Goal: Check status: Check status

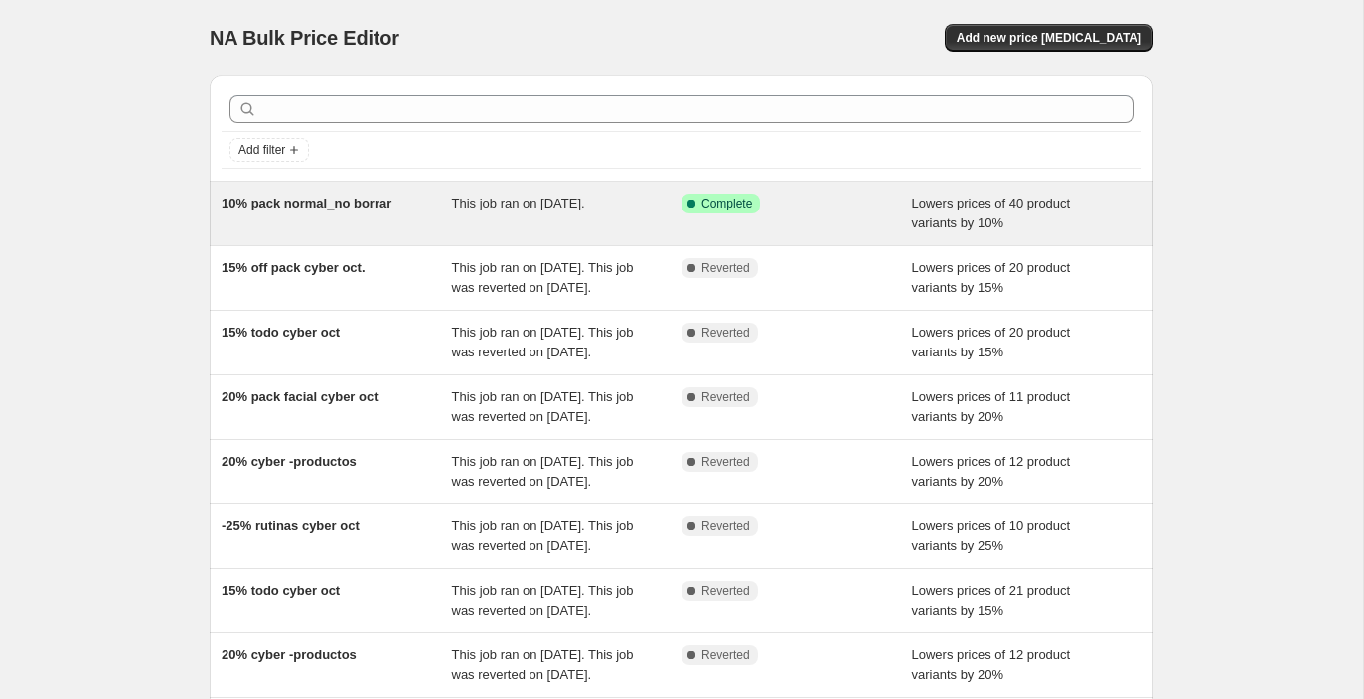
click at [648, 237] on div "10% pack normal_no borrar This job ran on [DATE]. Success Complete Complete Low…" at bounding box center [681, 214] width 943 height 64
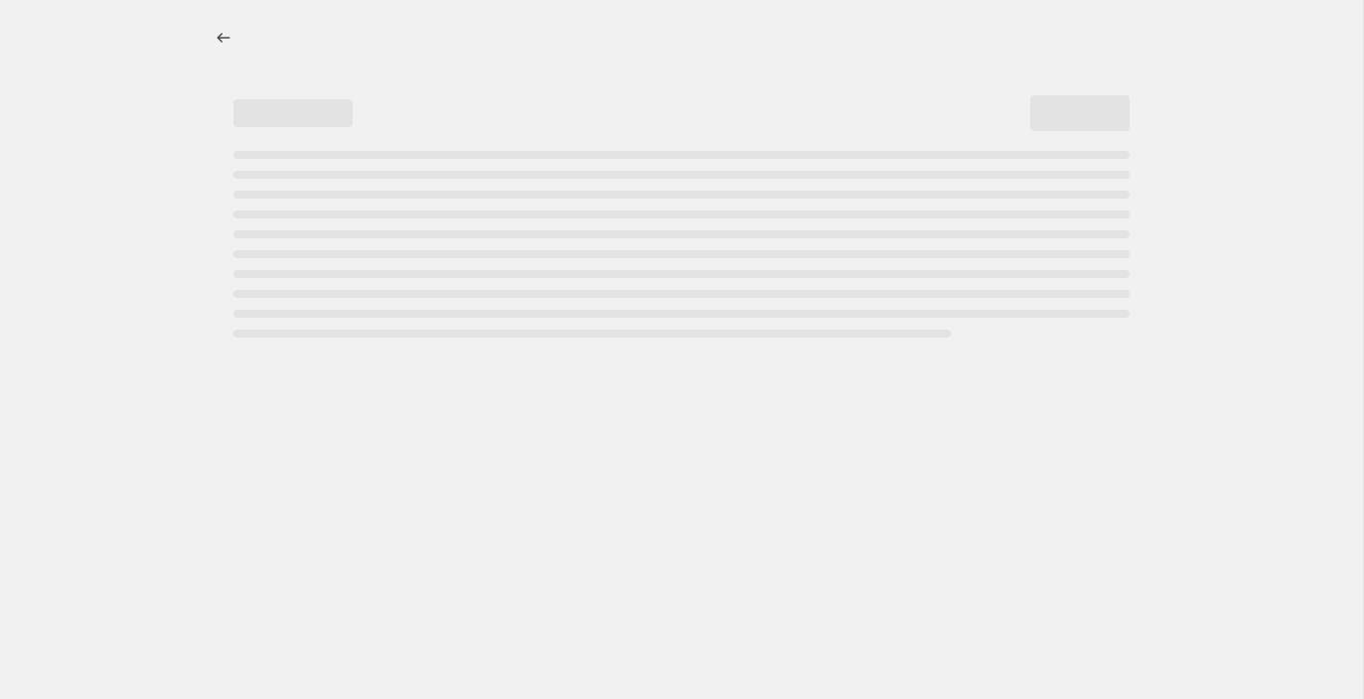
select select "percentage"
select select "product_status"
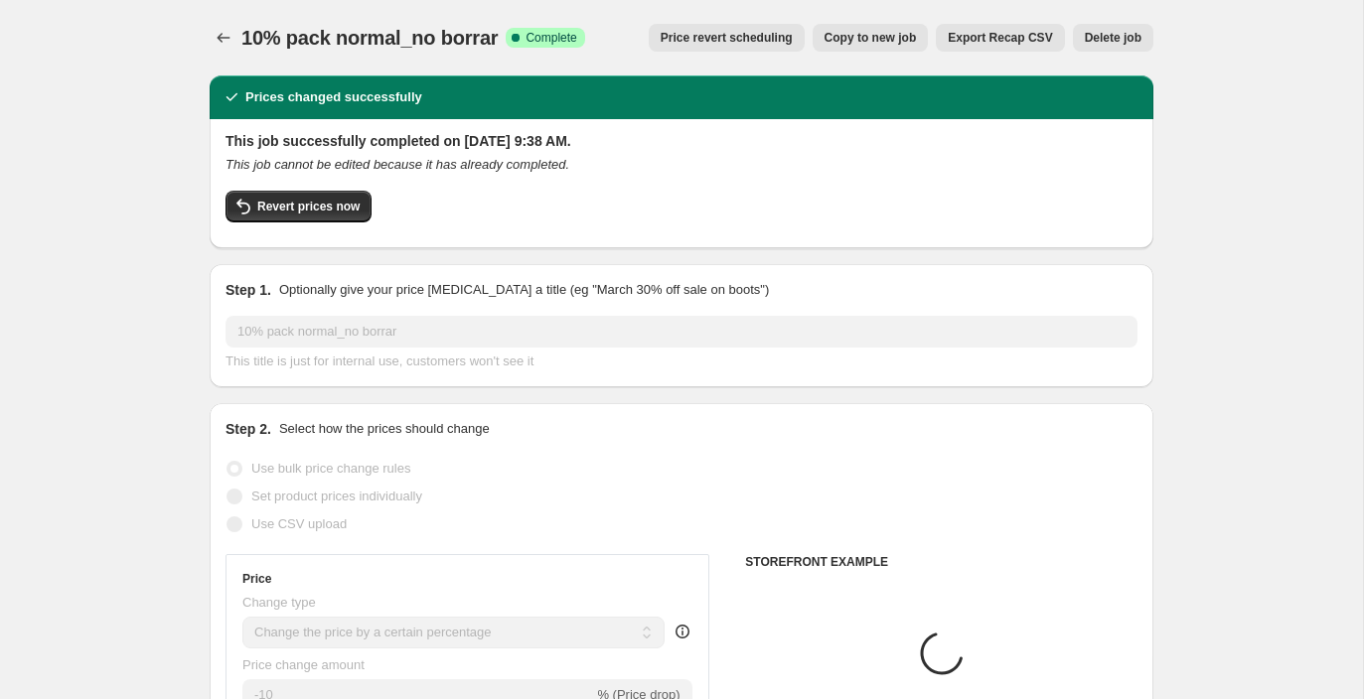
select select "product_type"
click at [223, 41] on icon "Price change jobs" at bounding box center [224, 38] width 20 height 20
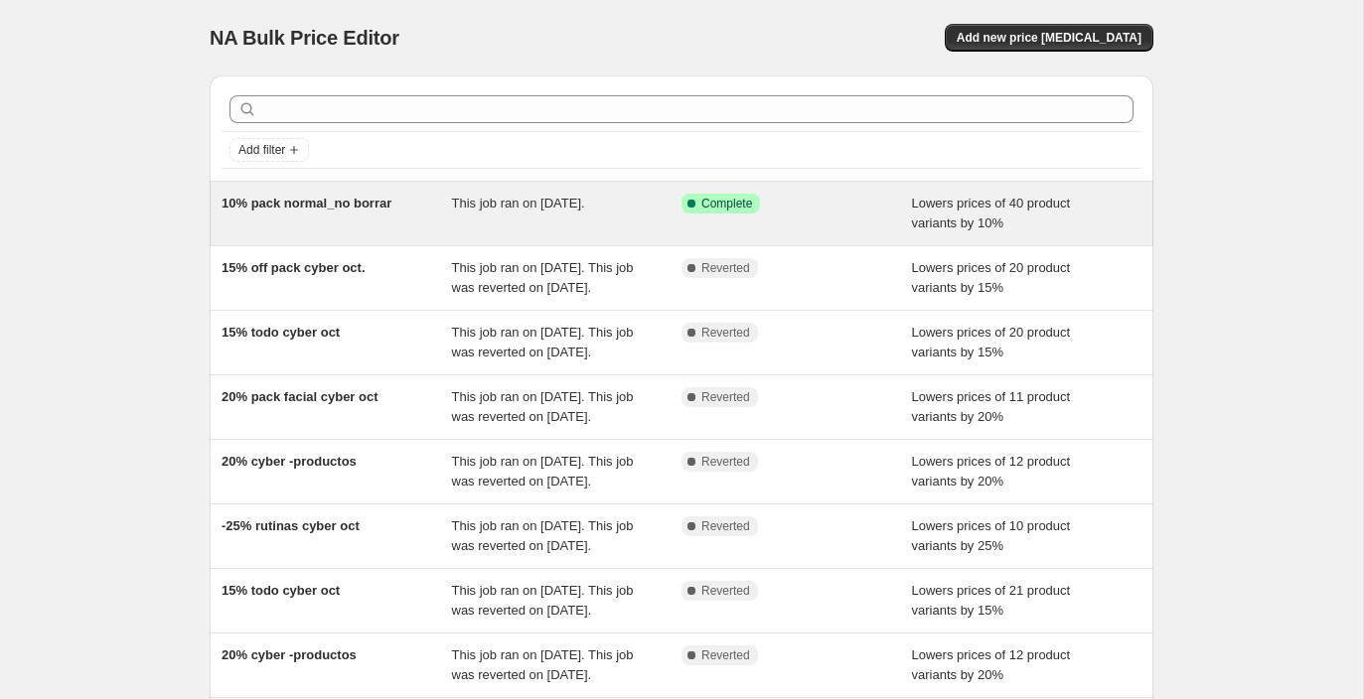
click at [564, 225] on div "This job ran on [DATE]." at bounding box center [567, 214] width 230 height 40
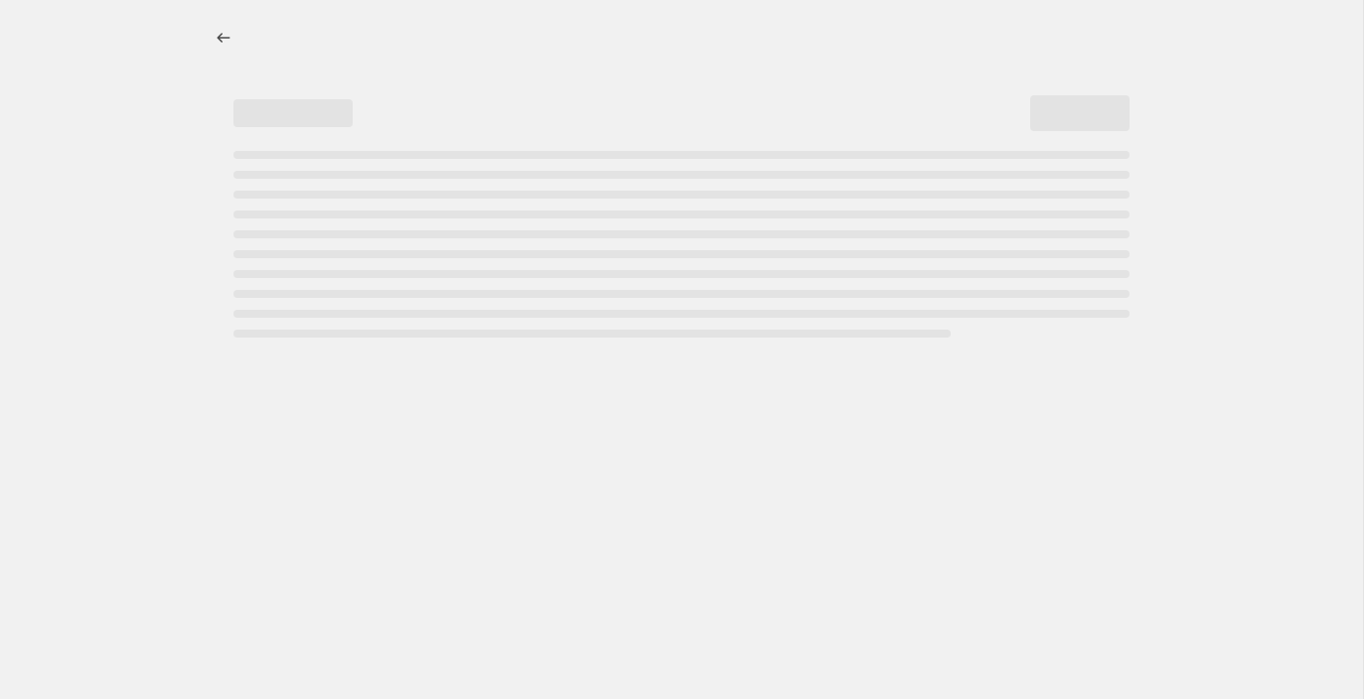
select select "percentage"
select select "product_type"
select select "product_status"
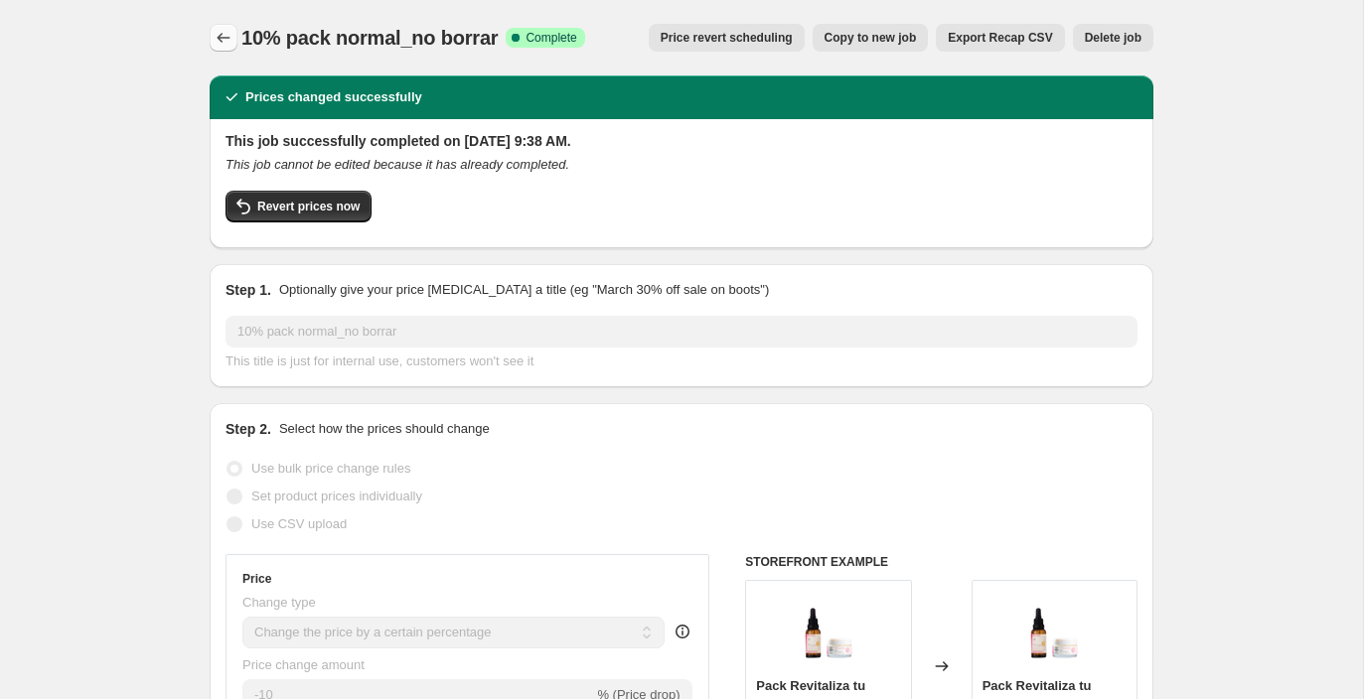
click at [210, 44] on button "Price change jobs" at bounding box center [224, 38] width 28 height 28
